Goal: Task Accomplishment & Management: Complete application form

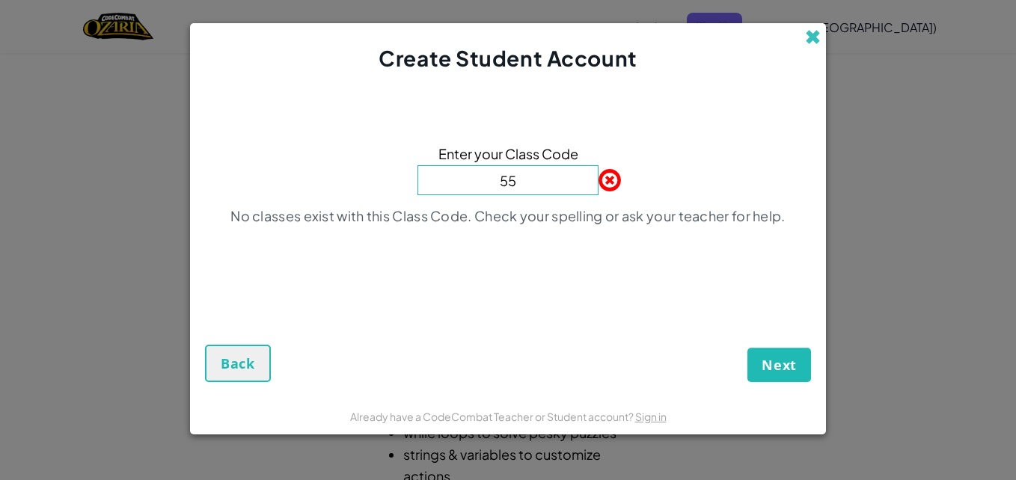
type input "55"
click at [813, 37] on span at bounding box center [813, 37] width 16 height 16
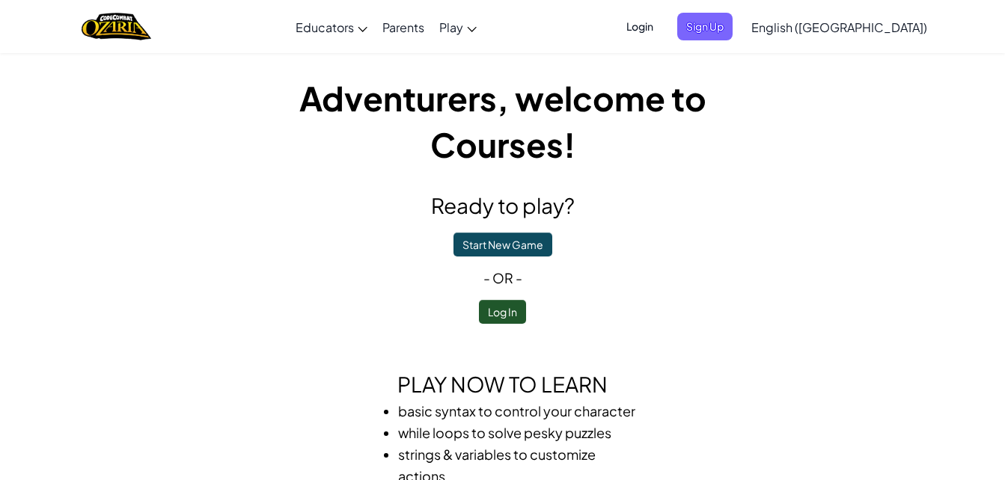
click at [662, 25] on span "Login" at bounding box center [639, 27] width 45 height 28
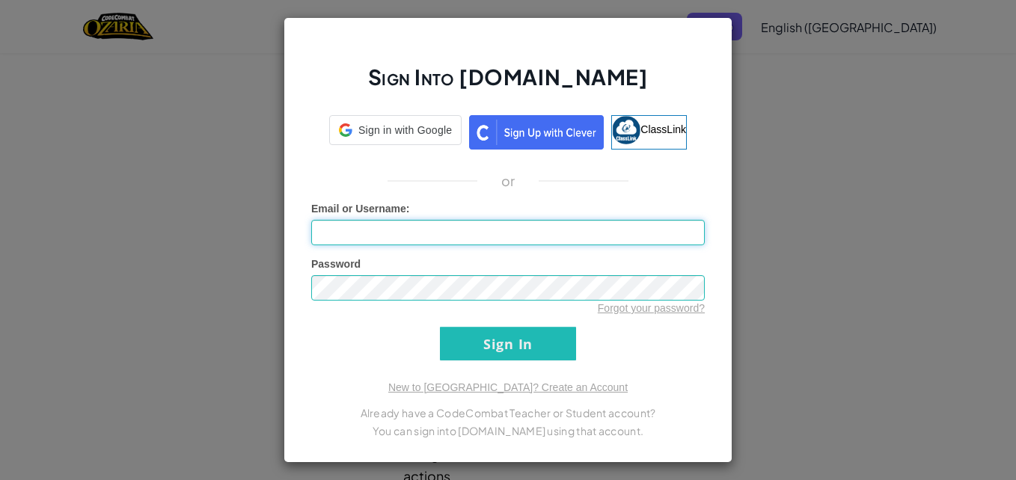
type input "rs11671"
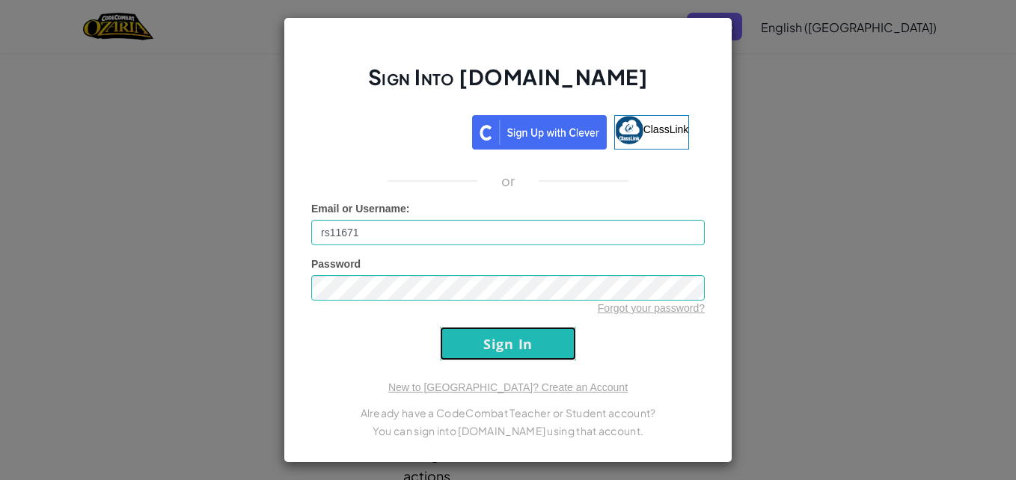
click at [484, 347] on input "Sign In" at bounding box center [508, 344] width 136 height 34
